Goal: Information Seeking & Learning: Understand process/instructions

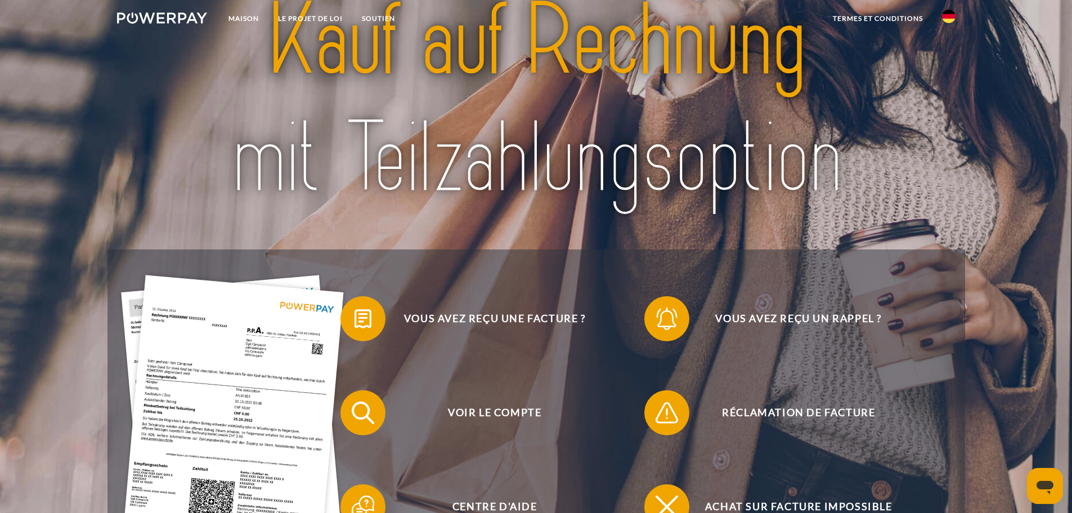
scroll to position [225, 0]
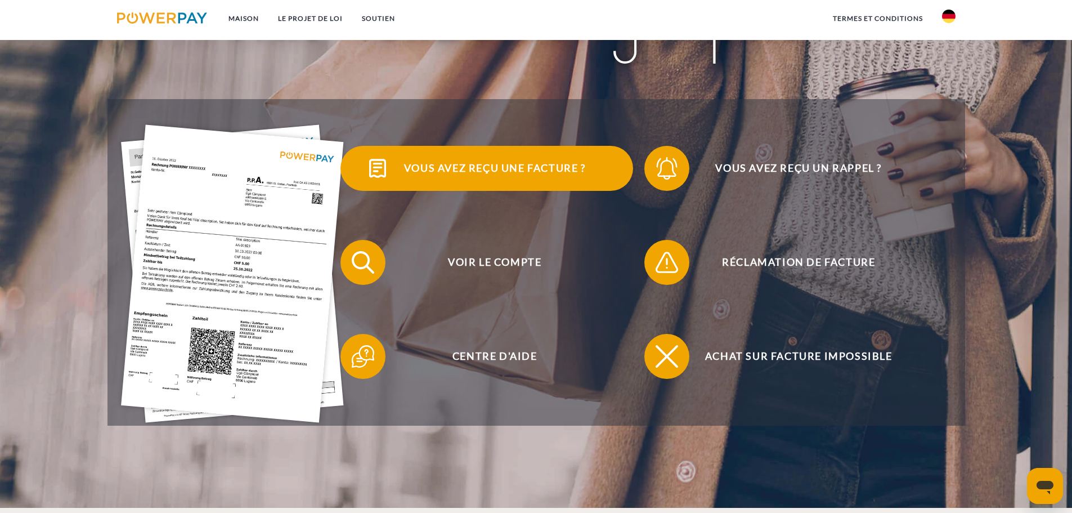
click at [519, 174] on font "Vous avez reçu une facture ?" at bounding box center [495, 167] width 182 height 12
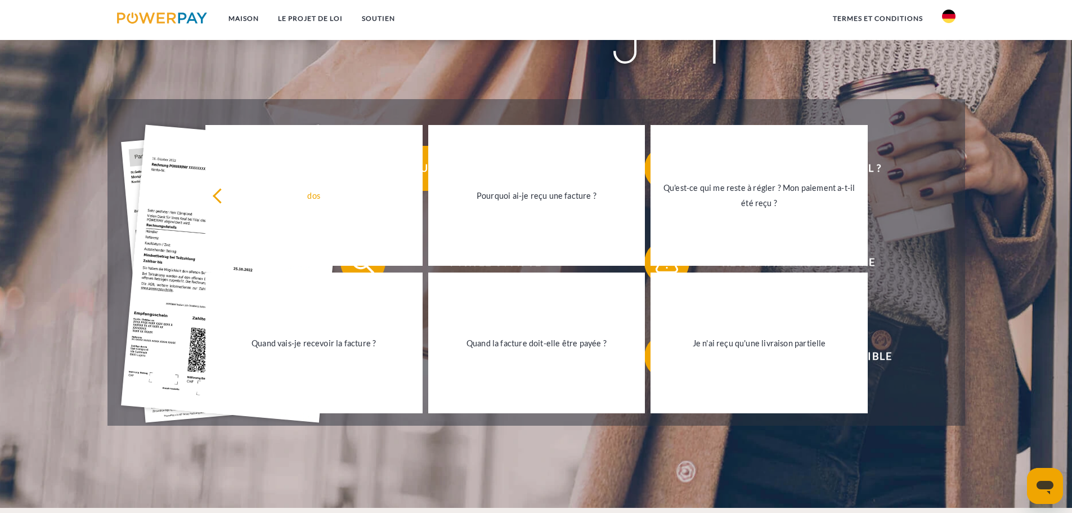
click at [519, 175] on link "Pourquoi ai-je reçu une facture ?" at bounding box center [536, 195] width 217 height 141
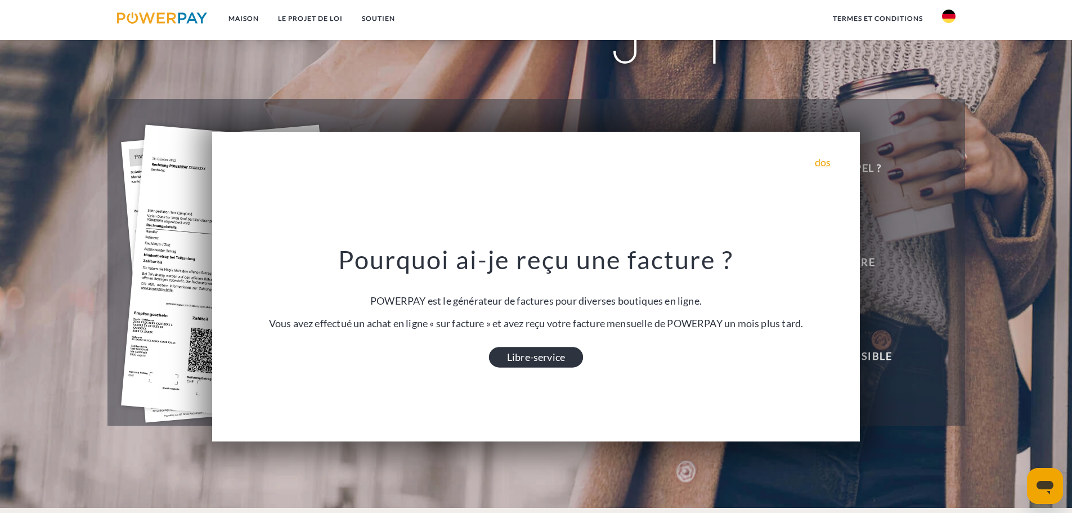
click at [531, 361] on font "Libre-service" at bounding box center [536, 357] width 58 height 12
click at [960, 177] on div "Vous avez reçu une facture ? Vous avez reçu un rappel ? Voir le compte" at bounding box center [535, 262] width 857 height 326
click at [903, 17] on font "termes et conditions" at bounding box center [878, 18] width 90 height 8
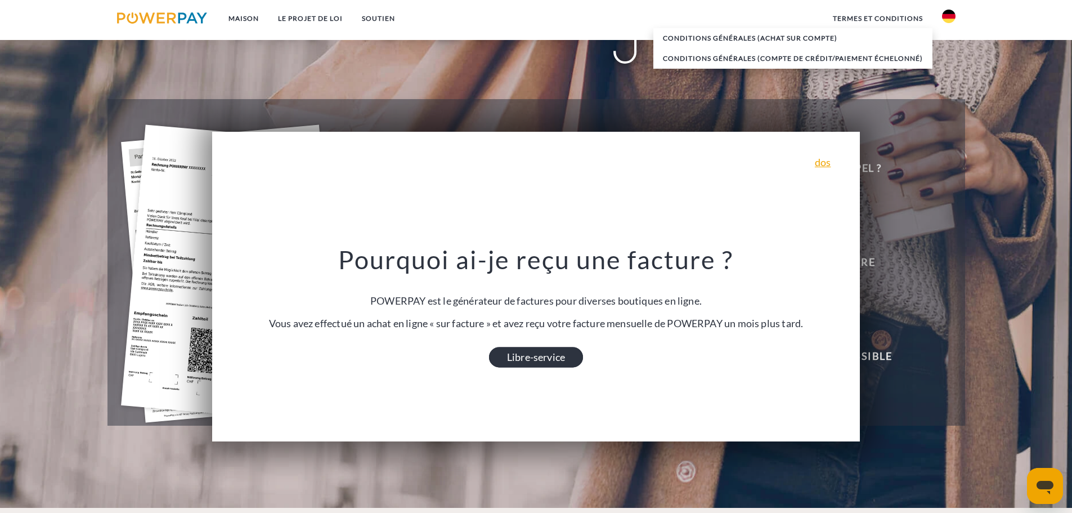
drag, startPoint x: 941, startPoint y: 87, endPoint x: 953, endPoint y: 45, distance: 43.7
click at [946, 20] on img at bounding box center [949, 17] width 14 height 14
click at [947, 50] on img at bounding box center [949, 53] width 14 height 14
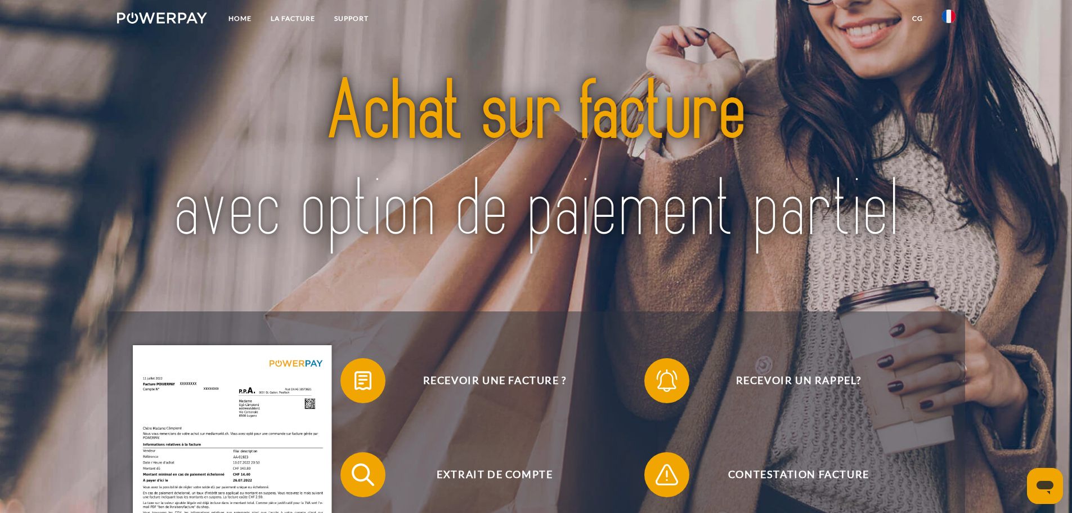
scroll to position [281, 0]
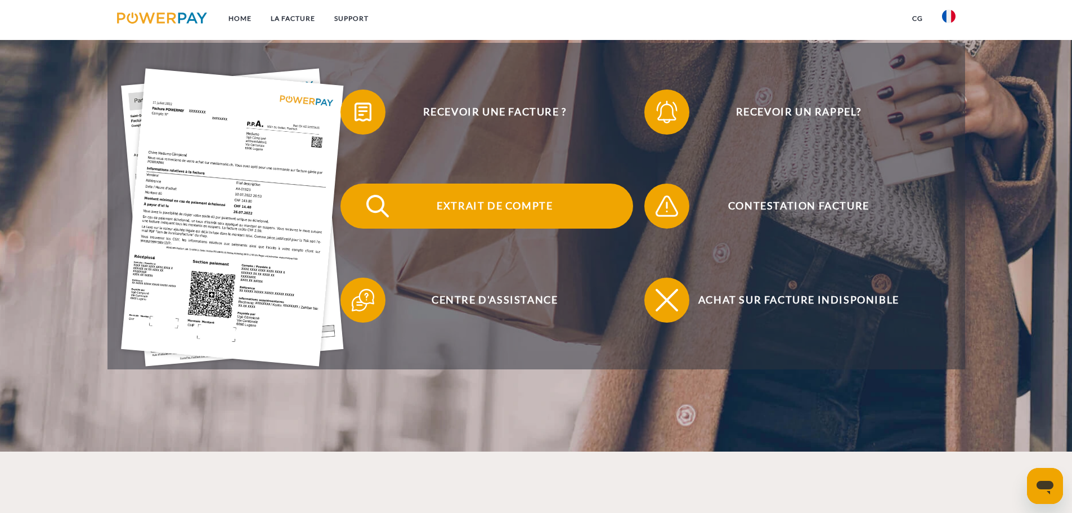
click at [533, 210] on span "Extrait de compte" at bounding box center [495, 205] width 276 height 45
